Goal: Navigation & Orientation: Find specific page/section

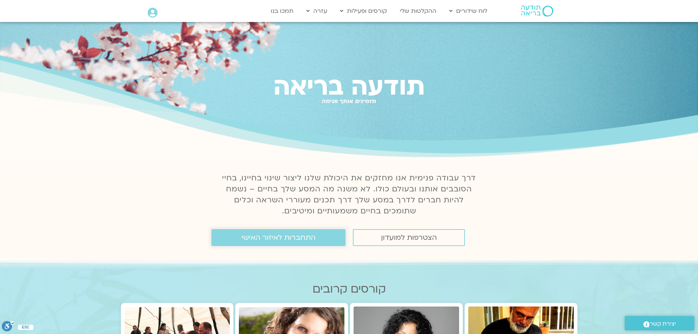
click at [310, 237] on span "התחברות לאיזור האישי" at bounding box center [278, 237] width 74 height 8
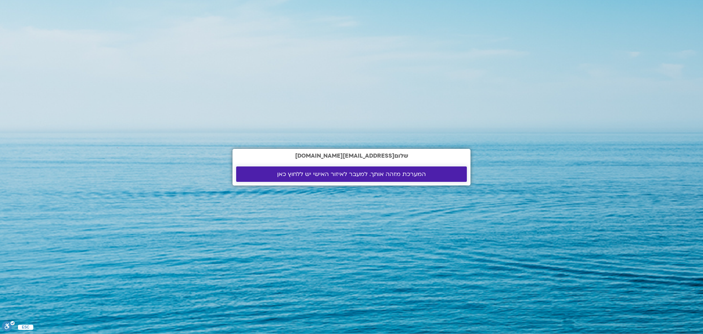
click at [404, 171] on span "המערכת מזהה אותך. למעבר לאיזור האישי יש ללחוץ כאן" at bounding box center [351, 174] width 149 height 7
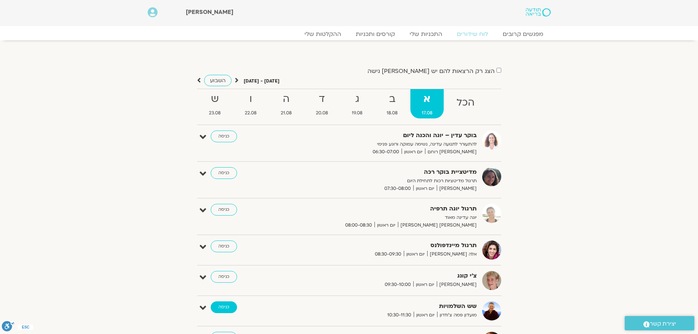
click at [230, 306] on link "כניסה" at bounding box center [224, 307] width 26 height 12
